Goal: Task Accomplishment & Management: Complete application form

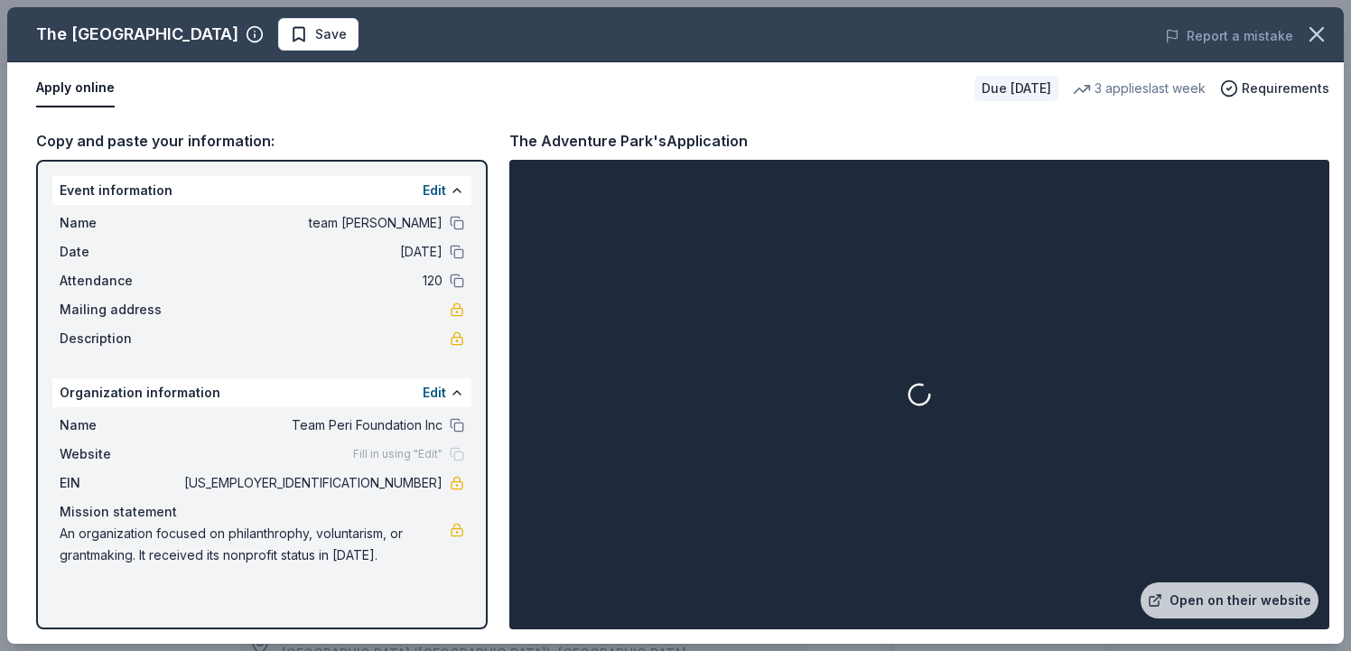
scroll to position [537, 0]
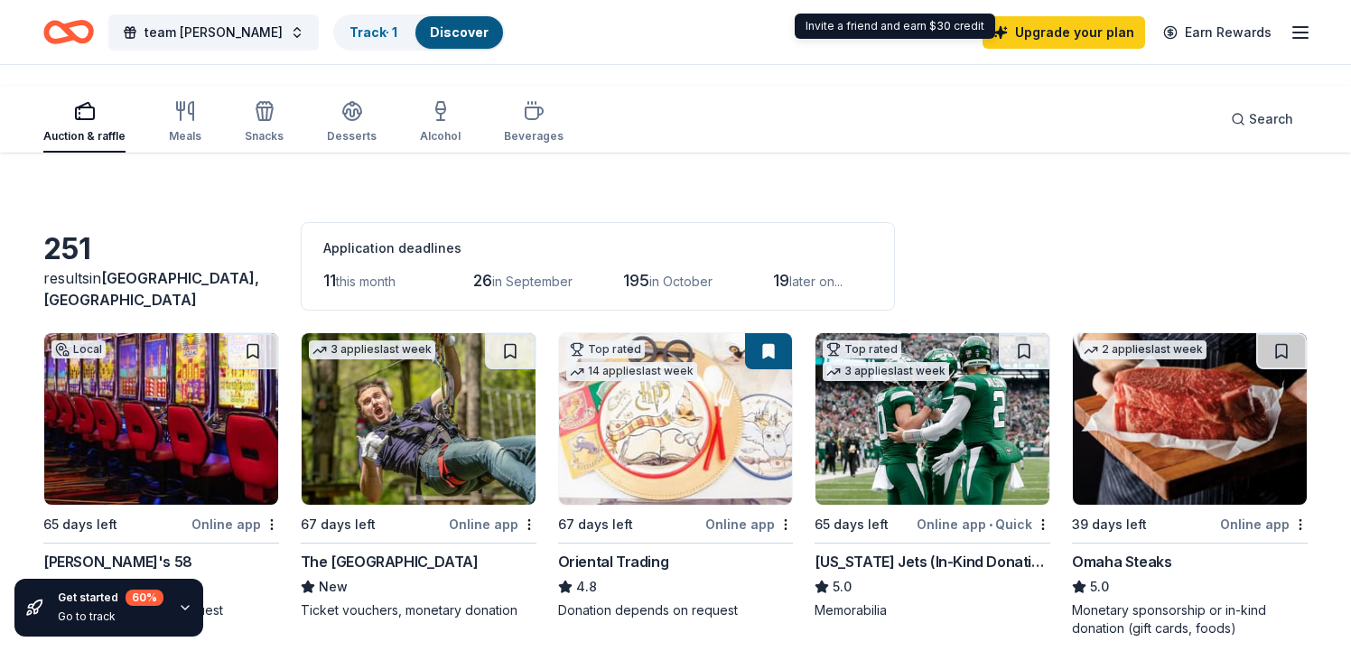
scroll to position [283, 0]
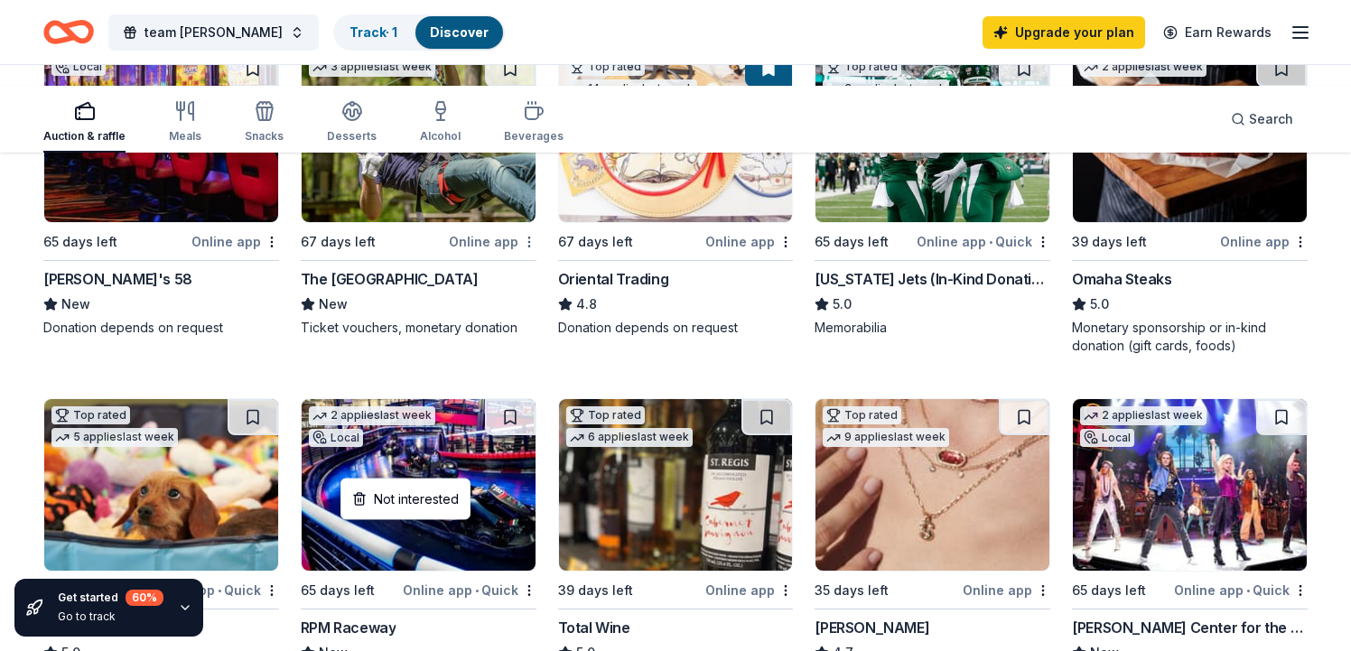
click at [521, 369] on html "team peri bowling Track · 1 Discover Upgrade your plan Earn Rewards Auction & r…" at bounding box center [675, 42] width 1351 height 651
click at [437, 369] on html "team peri bowling Track · 1 Discover Upgrade your plan Earn Rewards Auction & r…" at bounding box center [675, 42] width 1351 height 651
click at [711, 222] on img at bounding box center [676, 137] width 234 height 172
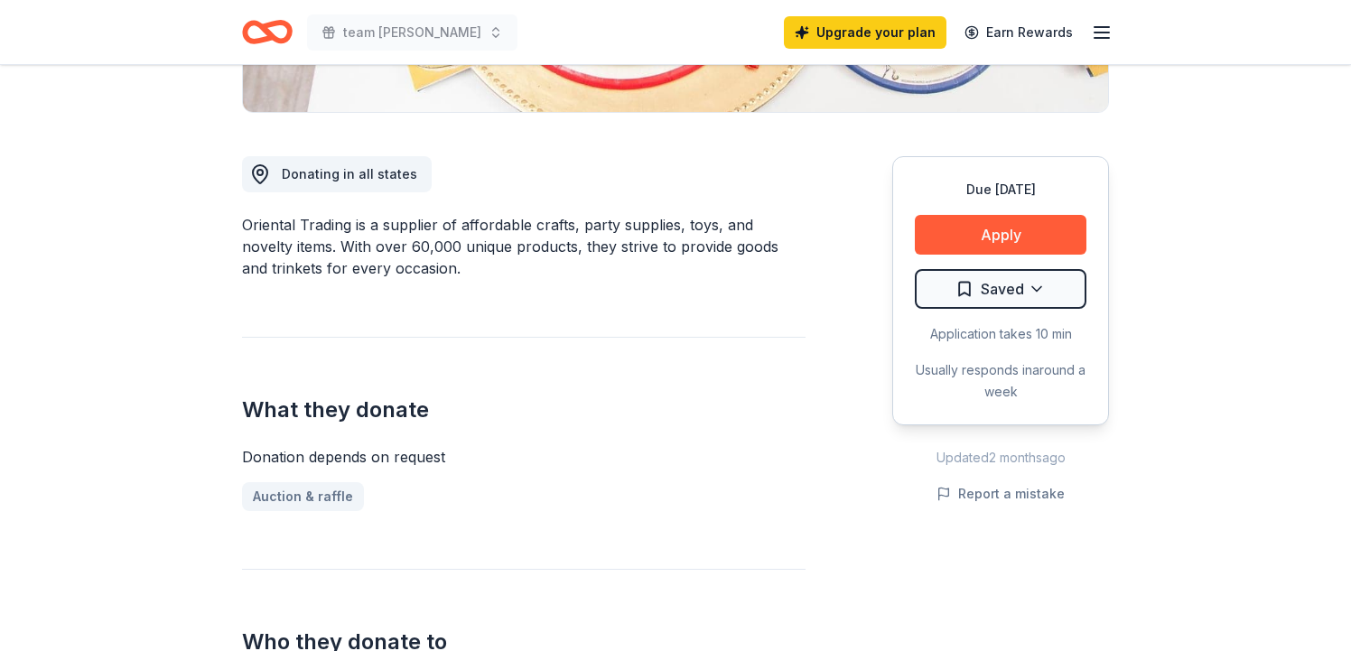
scroll to position [437, 0]
click at [915, 254] on button "Apply" at bounding box center [1001, 234] width 172 height 40
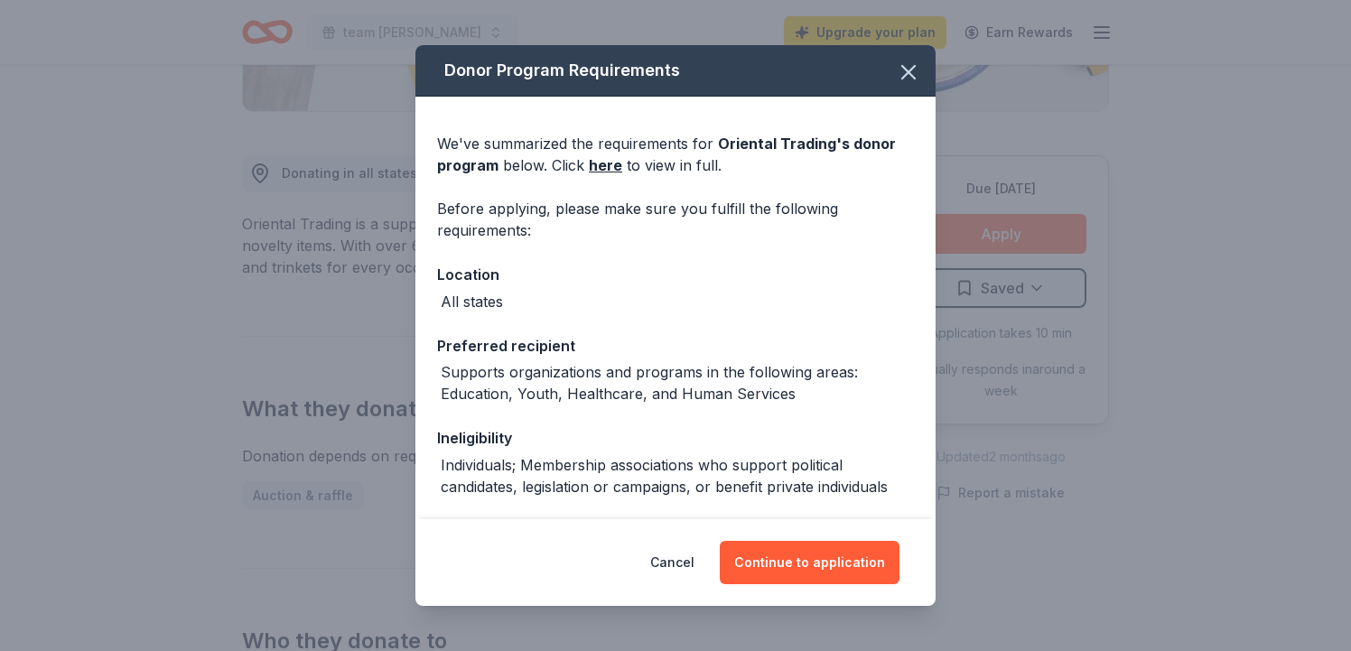
click at [850, 548] on button "Continue to application" at bounding box center [810, 562] width 180 height 43
